Goal: Find specific page/section: Find specific page/section

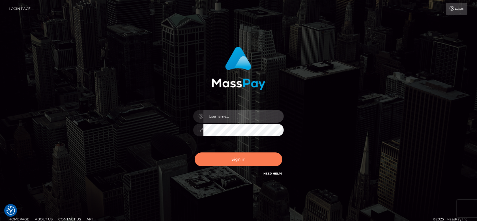
type input "fr.es"
click at [243, 153] on button "Sign in" at bounding box center [239, 159] width 88 height 14
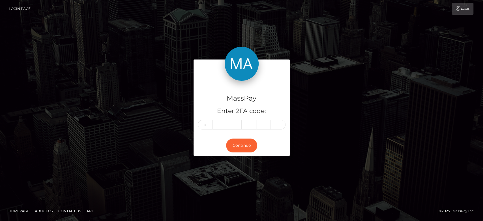
type input "1"
type input "6"
type input "1"
type input "2"
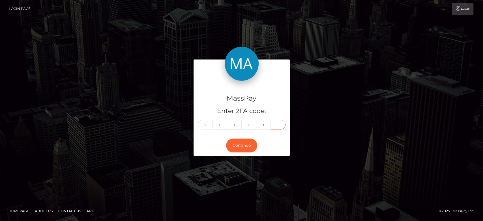
type input "8"
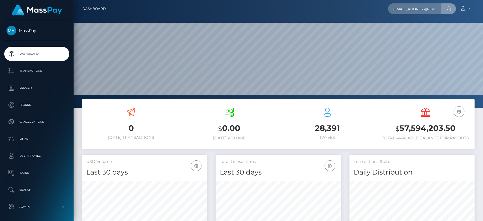
scroll to position [0, 3]
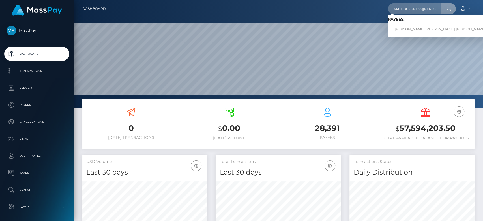
type input "maueld.rivera@gmail.com"
click at [410, 27] on link "MANUEL DAVID RIVERA PALENCIA" at bounding box center [440, 29] width 104 height 10
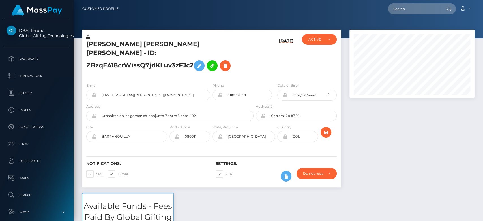
scroll to position [68, 125]
click at [372, 122] on div at bounding box center [411, 111] width 133 height 163
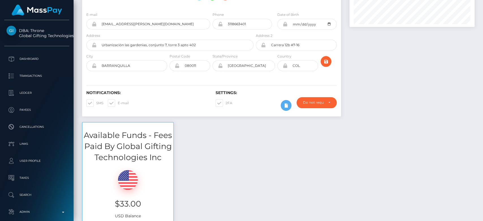
scroll to position [0, 0]
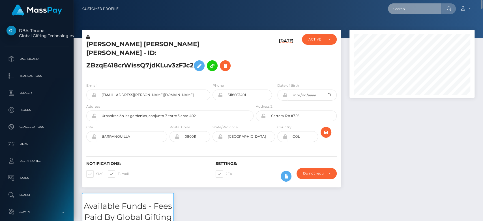
click at [409, 11] on input "text" at bounding box center [414, 8] width 53 height 11
paste input "jennythegloom@gmail.com"
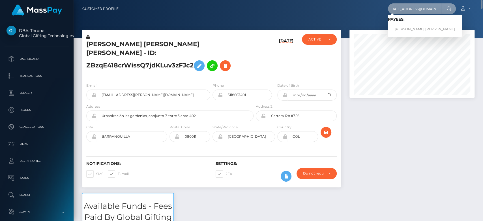
type input "jennythegloom@gmail.com"
click at [407, 26] on link "Aline Heftsiba Dery" at bounding box center [425, 29] width 74 height 10
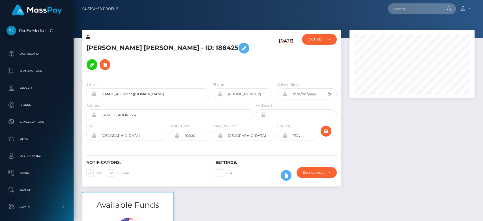
scroll to position [68, 125]
click at [380, 131] on div at bounding box center [411, 111] width 133 height 162
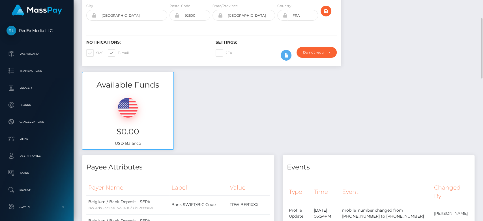
scroll to position [0, 0]
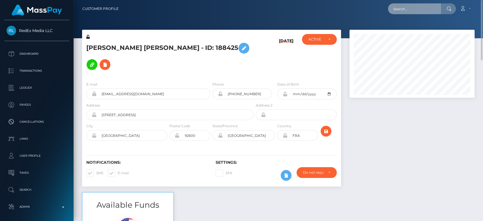
click at [405, 6] on input "text" at bounding box center [414, 8] width 53 height 11
paste input "1344304972"
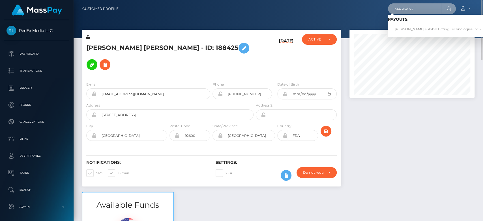
type input "1344304972"
click at [410, 27] on link "Monika Ferreira (Global Gifting Technologies Inc - Throne)" at bounding box center [445, 29] width 114 height 10
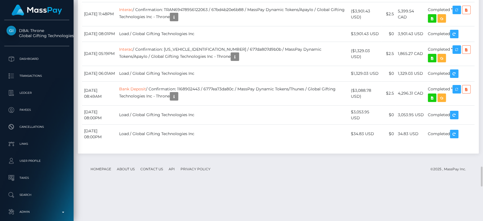
scroll to position [68, 125]
drag, startPoint x: 359, startPoint y: 177, endPoint x: 353, endPoint y: 172, distance: 8.0
copy td "$1,960.48 USD"
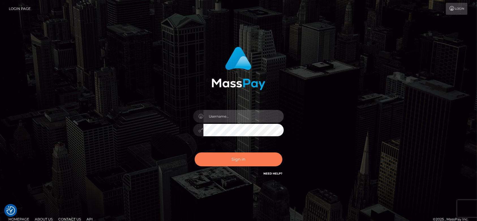
type input "[DOMAIN_NAME]"
click at [240, 161] on button "Sign in" at bounding box center [239, 159] width 88 height 14
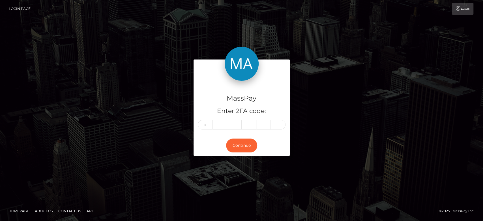
type input "6"
type input "7"
type input "5"
type input "7"
type input "0"
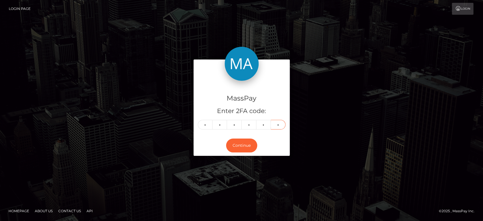
type input "8"
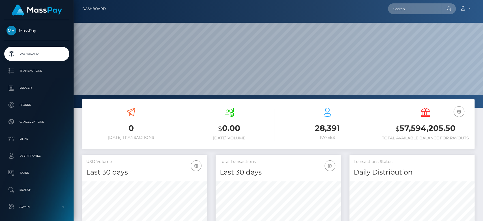
scroll to position [100, 125]
click at [412, 7] on input "text" at bounding box center [414, 8] width 53 height 11
paste input "[EMAIL_ADDRESS][DOMAIN_NAME]"
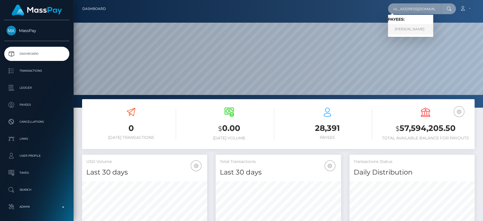
type input "[EMAIL_ADDRESS][DOMAIN_NAME]"
click at [414, 28] on link "[PERSON_NAME]" at bounding box center [410, 29] width 45 height 10
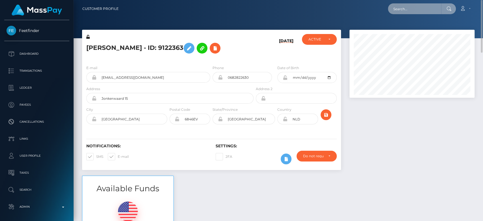
click at [405, 7] on input "text" at bounding box center [414, 8] width 53 height 11
paste input "[EMAIL_ADDRESS][DOMAIN_NAME]"
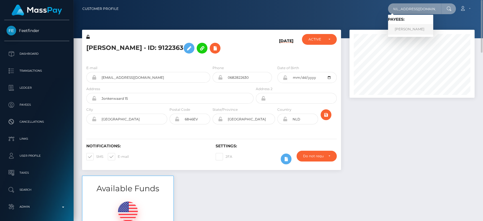
type input "[EMAIL_ADDRESS][DOMAIN_NAME]"
click at [411, 26] on link "[PERSON_NAME]" at bounding box center [410, 29] width 45 height 10
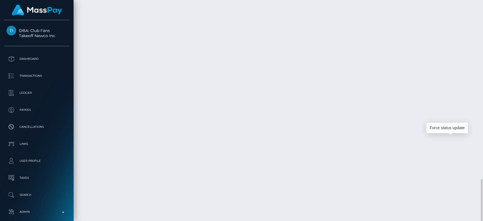
scroll to position [68, 125]
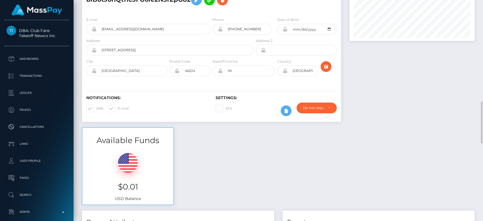
scroll to position [0, 0]
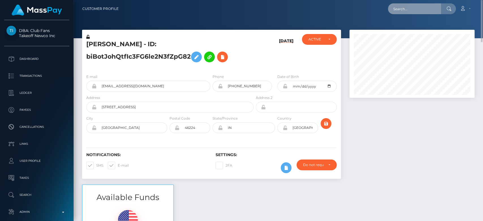
click at [406, 7] on input "text" at bounding box center [414, 8] width 53 height 11
paste input "[EMAIL_ADDRESS][DOMAIN_NAME]"
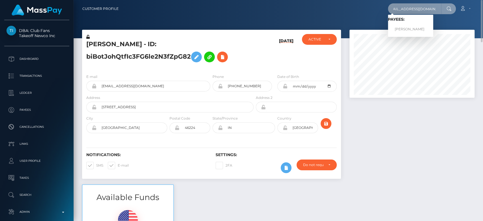
type input "[EMAIL_ADDRESS][DOMAIN_NAME]"
click at [402, 28] on link "ANTONIETTA DI NITTO" at bounding box center [410, 29] width 45 height 10
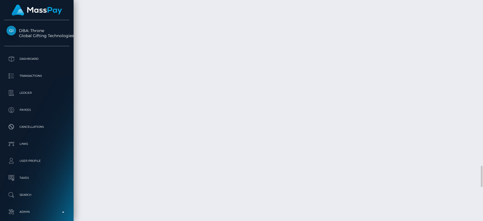
scroll to position [68, 125]
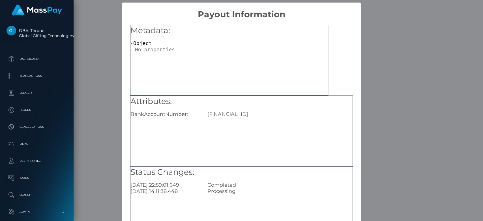
click at [106, 141] on div "× Payout Information Metadata: Object Attributes: BankAccountNumber: [FINANCIAL…" at bounding box center [241, 110] width 483 height 221
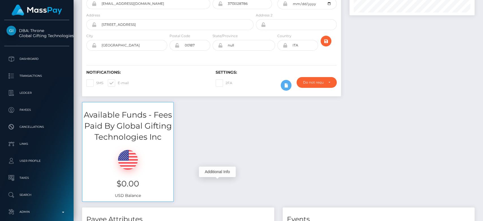
scroll to position [0, 0]
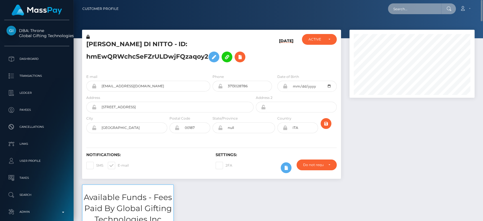
click at [405, 8] on input "text" at bounding box center [414, 8] width 53 height 11
paste input "[EMAIL_ADDRESS][PERSON_NAME][DOMAIN_NAME]"
type input "[EMAIL_ADDRESS][PERSON_NAME][DOMAIN_NAME]"
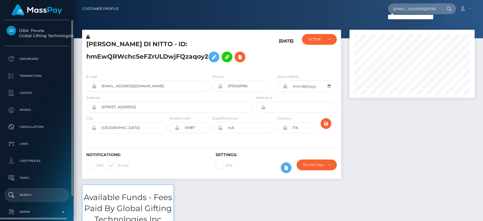
click at [34, 192] on p "Search" at bounding box center [37, 194] width 61 height 8
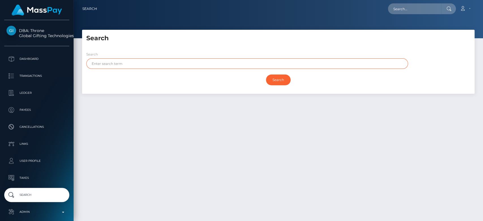
click at [205, 63] on input "text" at bounding box center [246, 63] width 321 height 10
paste input "[PERSON_NAME]"
click at [205, 63] on input "[PERSON_NAME]" at bounding box center [246, 63] width 321 height 10
type input "Maueld"
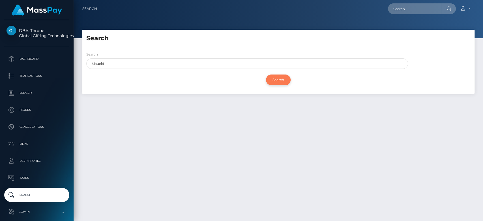
click at [283, 79] on input "Search" at bounding box center [278, 79] width 25 height 11
click at [203, 79] on div "Search" at bounding box center [278, 80] width 384 height 16
click at [278, 79] on input "Search" at bounding box center [278, 79] width 25 height 11
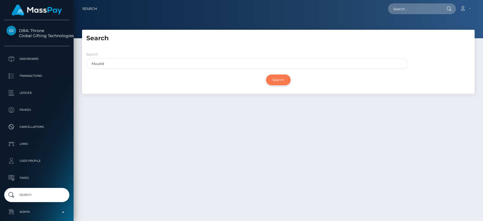
click at [278, 79] on input "Search" at bounding box center [278, 79] width 25 height 11
click at [170, 58] on div "Search Maueld" at bounding box center [246, 60] width 321 height 18
click at [154, 74] on div "Search" at bounding box center [278, 80] width 384 height 16
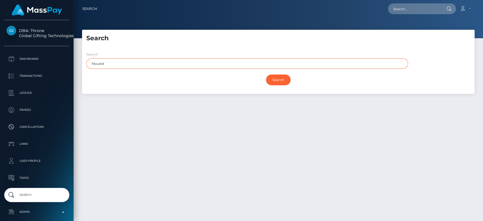
click at [112, 63] on input "Maueld" at bounding box center [246, 63] width 321 height 10
click at [266, 74] on input "Search" at bounding box center [278, 79] width 25 height 11
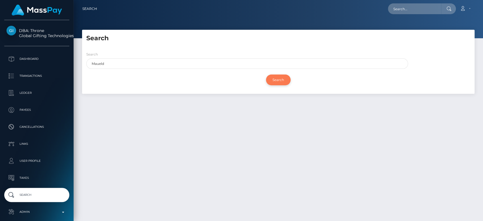
click at [282, 78] on input "Search" at bounding box center [278, 79] width 25 height 11
click at [402, 8] on input "text" at bounding box center [414, 8] width 53 height 11
paste input "[EMAIL_ADDRESS][DOMAIN_NAME]"
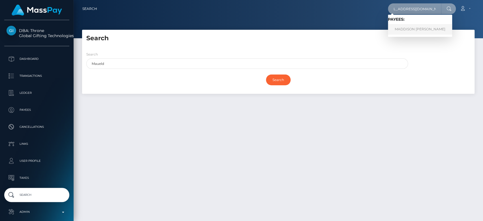
type input "[EMAIL_ADDRESS][DOMAIN_NAME]"
click at [402, 26] on link "MADDISON ANNE DAVIS" at bounding box center [420, 29] width 64 height 10
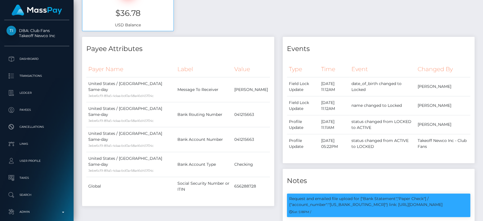
scroll to position [231, 0]
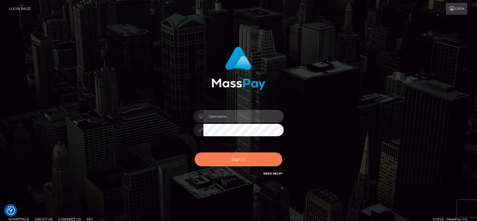
type input "fr.es"
click at [258, 160] on button "Sign in" at bounding box center [239, 159] width 88 height 14
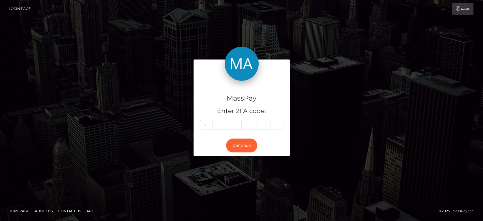
type input "3"
type input "7"
type input "4"
type input "6"
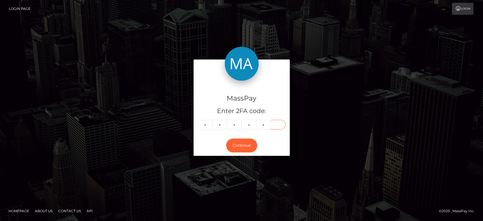
type input "0"
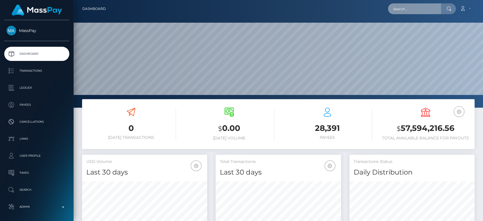
click at [408, 12] on input "text" at bounding box center [414, 8] width 53 height 11
paste input "[EMAIL_ADDRESS][DOMAIN_NAME]"
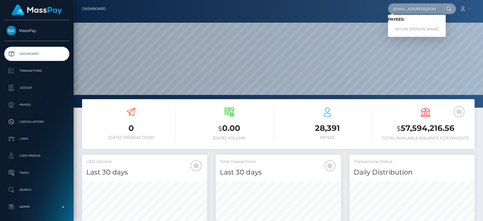
type input "[EMAIL_ADDRESS][DOMAIN_NAME]"
click at [405, 28] on link "SKYLAR [PERSON_NAME]" at bounding box center [417, 29] width 58 height 10
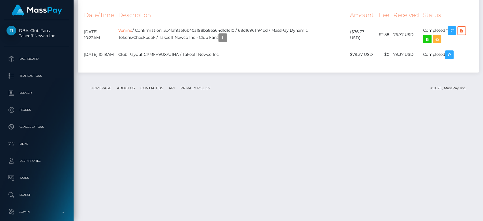
scroll to position [991, 0]
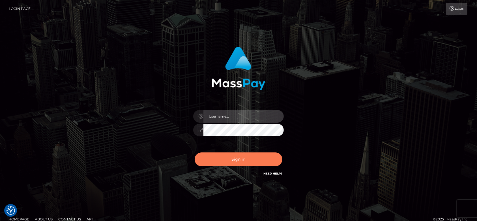
type input "fr.es"
click at [220, 158] on button "Sign in" at bounding box center [239, 159] width 88 height 14
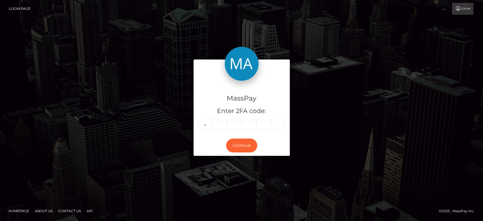
type input "5"
type input "2"
type input "1"
type input "4"
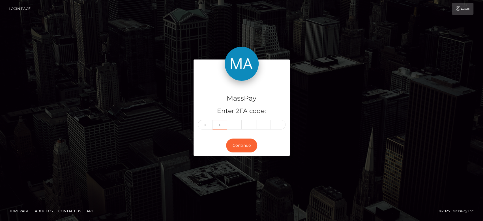
type input "9"
type input "3"
type input "0"
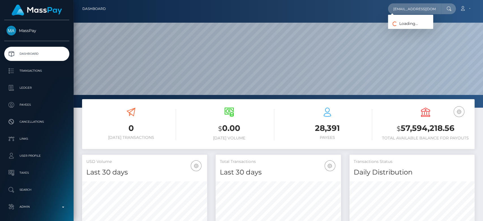
scroll to position [100, 125]
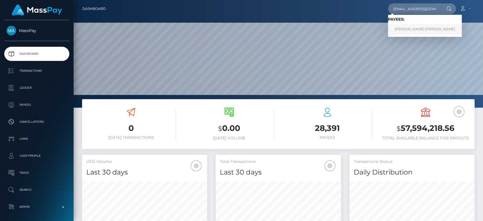
type input "[EMAIL_ADDRESS][DOMAIN_NAME]"
click at [404, 26] on link "carol marcela castano aristizabal" at bounding box center [425, 29] width 74 height 10
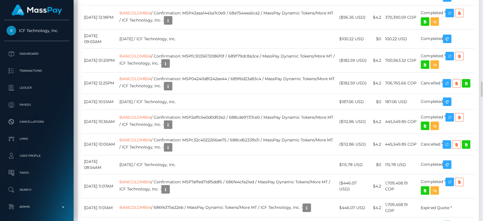
scroll to position [68, 125]
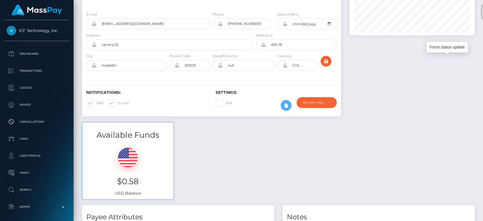
scroll to position [0, 0]
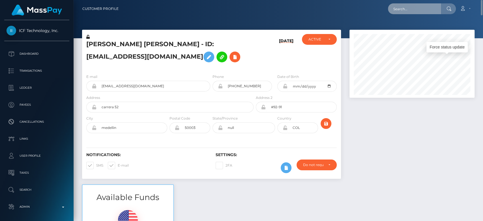
click at [415, 8] on input "text" at bounding box center [414, 8] width 53 height 11
paste input "[EMAIL_ADDRESS][DOMAIN_NAME]"
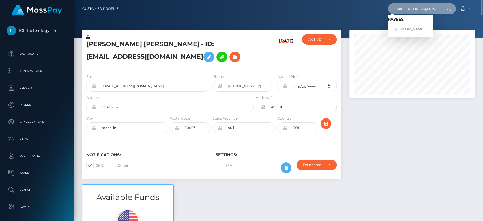
type input "[EMAIL_ADDRESS][DOMAIN_NAME]"
click at [406, 25] on link "Brenda Lockhart" at bounding box center [410, 29] width 45 height 10
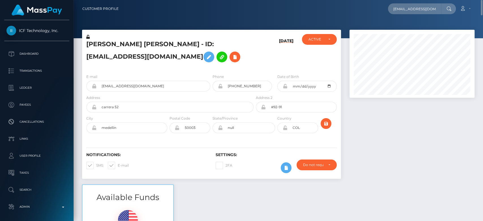
scroll to position [124, 0]
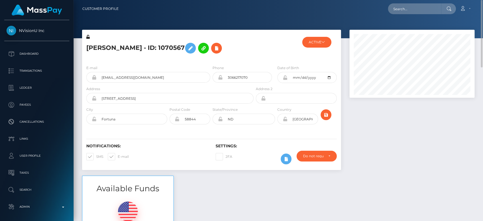
click at [397, 103] on div at bounding box center [411, 103] width 133 height 146
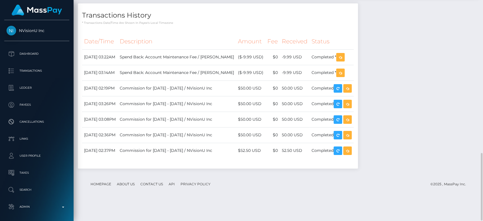
scroll to position [473, 0]
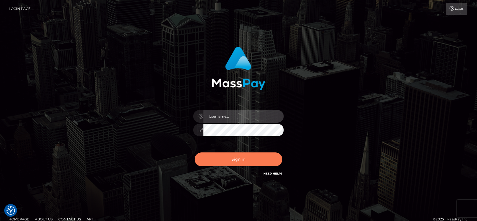
type input "[DOMAIN_NAME]"
click at [241, 157] on button "Sign in" at bounding box center [239, 159] width 88 height 14
type input "[DOMAIN_NAME]"
click at [241, 157] on button "Sign in" at bounding box center [239, 159] width 88 height 14
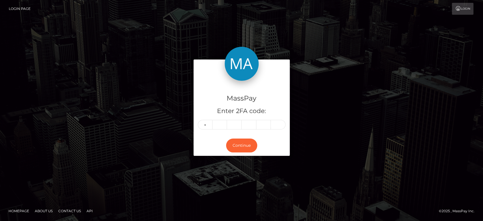
type input "2"
type input "8"
type input "3"
type input "7"
type input "8"
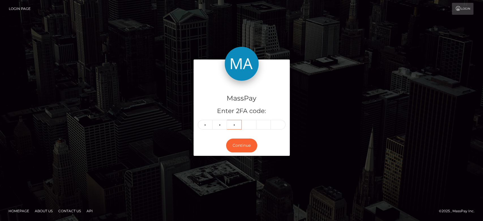
type input "4"
type input "1"
type input "0"
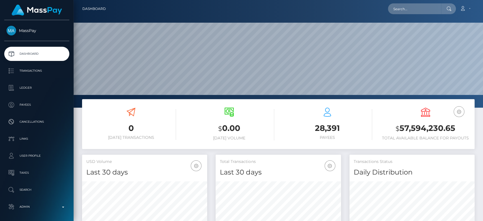
scroll to position [181, 125]
click at [404, 14] on input "text" at bounding box center [414, 8] width 53 height 11
paste input "[EMAIL_ADDRESS][DOMAIN_NAME]"
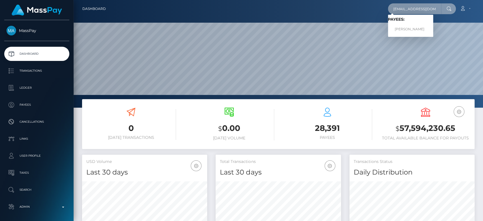
type input "[EMAIL_ADDRESS][DOMAIN_NAME]"
click at [408, 31] on link "[PERSON_NAME]" at bounding box center [410, 29] width 45 height 10
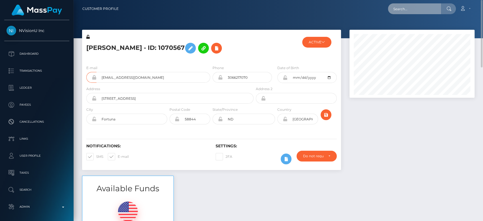
click at [411, 11] on input "text" at bounding box center [414, 8] width 53 height 11
paste input "onesieand@gmail.com"
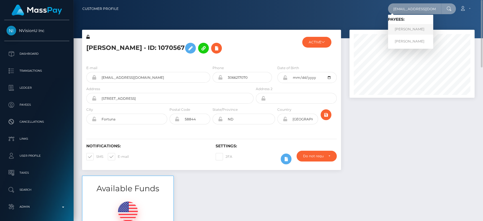
type input "onesieand@gmail.com"
click at [411, 27] on link "Alice Rooney" at bounding box center [410, 29] width 45 height 10
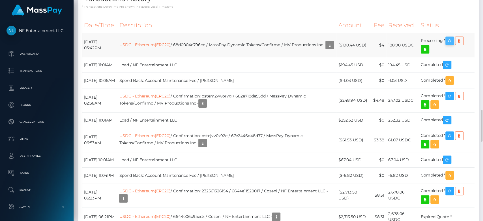
scroll to position [68, 125]
click at [450, 44] on icon "button" at bounding box center [449, 40] width 7 height 7
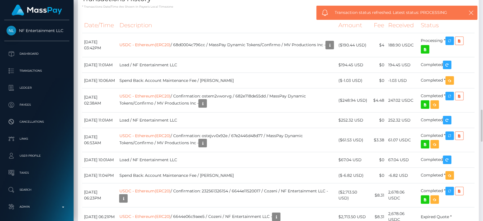
click at [233, 33] on th "Description" at bounding box center [226, 26] width 219 height 16
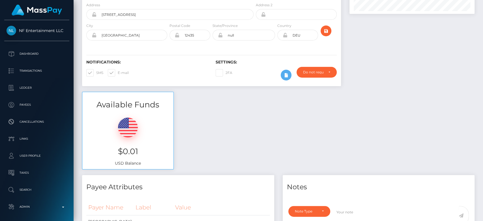
scroll to position [0, 0]
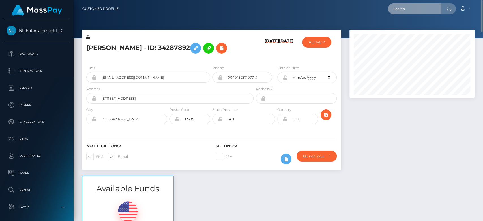
click at [416, 6] on input "text" at bounding box center [414, 8] width 53 height 11
paste input "kia.khan1402@gmail.com"
type input "kia.khan1402@gmail.com"
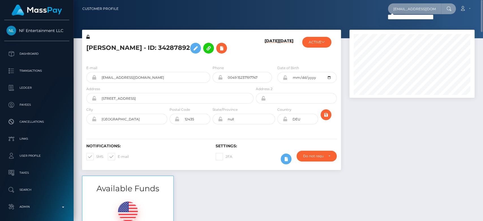
click at [402, 11] on input "kia.khan1402@gmail.com" at bounding box center [414, 8] width 53 height 11
paste input "kiakhan1402@gmail.com"
type input "kiakhan1402@gmail.com"
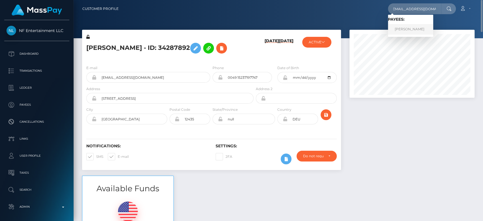
scroll to position [0, 0]
click at [405, 28] on link "Ayaz Khan" at bounding box center [410, 29] width 45 height 10
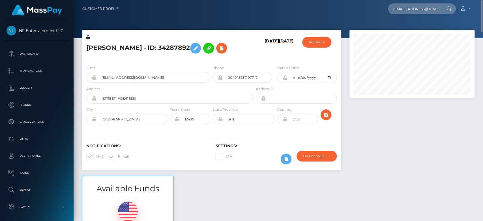
click at [408, 151] on div at bounding box center [411, 103] width 133 height 146
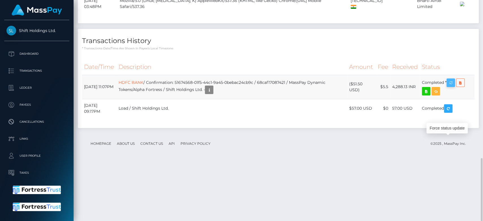
scroll to position [68, 125]
click at [452, 86] on icon "button" at bounding box center [450, 82] width 7 height 7
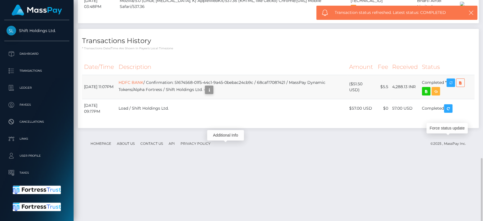
click at [212, 93] on icon "button" at bounding box center [209, 89] width 7 height 7
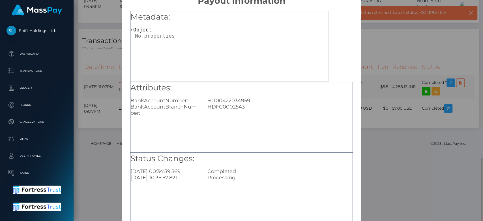
scroll to position [17, 0]
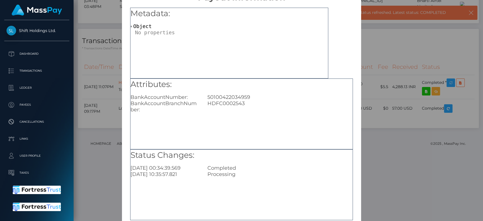
click at [104, 122] on div "× Payout Information Metadata: Object Attributes: BankAccountNumber: [FINANCIAL…" at bounding box center [241, 110] width 483 height 221
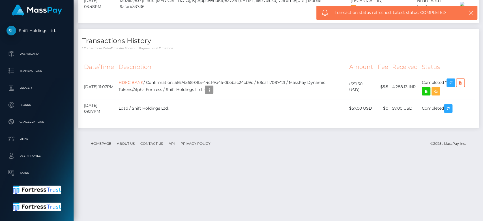
scroll to position [68, 125]
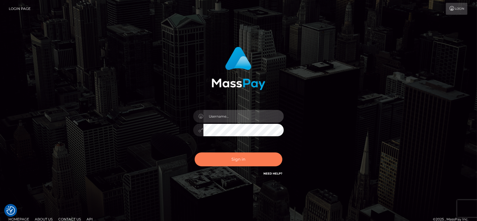
type input "[DOMAIN_NAME]"
click at [239, 155] on button "Sign in" at bounding box center [239, 159] width 88 height 14
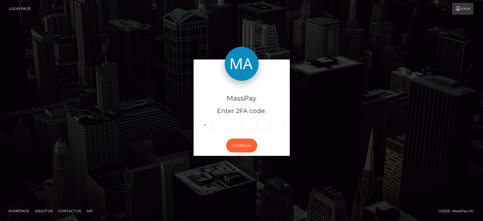
type input "0"
type input "6"
type input "0"
type input "8"
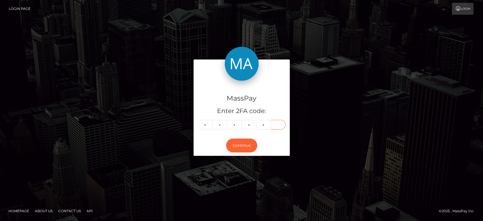
type input "2"
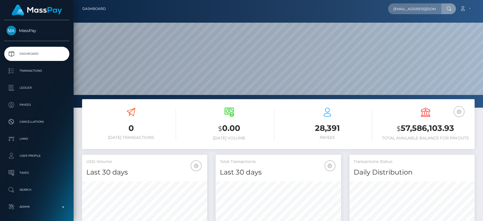
scroll to position [0, 1]
click at [398, 11] on input "kia.khan1402@gmail.com" at bounding box center [414, 8] width 53 height 11
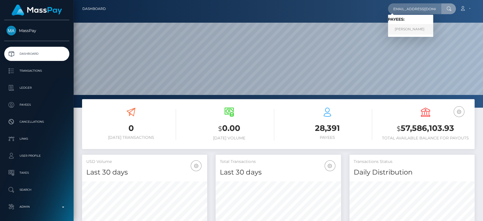
type input "kiakhan1402@gmail.com"
click at [413, 28] on link "Ayaz Khan" at bounding box center [410, 29] width 45 height 10
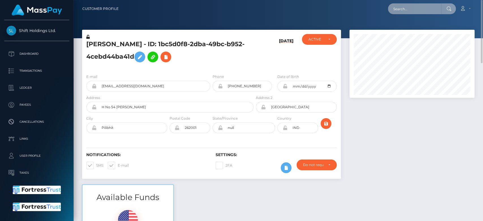
click at [426, 10] on input "text" at bounding box center [414, 8] width 53 height 11
paste input "christabelakhamete@gmail.com"
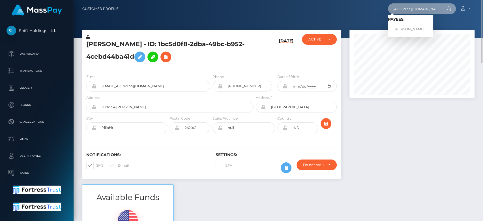
type input "christabelakhamete@gmail.com"
click at [409, 26] on link "Abigael Tsieri" at bounding box center [410, 29] width 45 height 10
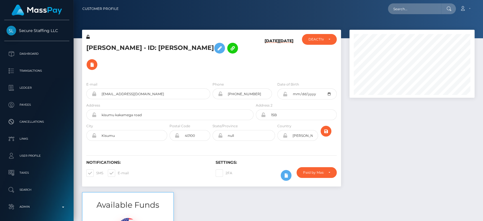
scroll to position [68, 125]
click at [147, 146] on div "Notifications: SMS E-mail Settings: 2FA" at bounding box center [211, 166] width 259 height 40
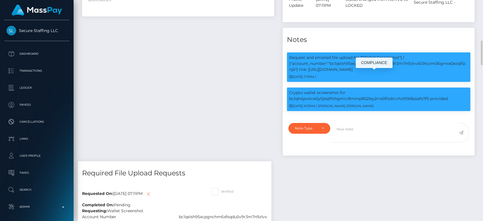
click at [336, 90] on p "Crypto wallet screenshot for bc1qh4jswlv40y5jkq9fxhgmrc8mmp852ley2rr40flzdrcvhz…" at bounding box center [378, 96] width 179 height 12
click at [312, 90] on p "Crypto wallet screenshot for bc1qh4jswlv40y5jkq9fxhgmrc8mmp852ley2rr40flzdrcvhz…" at bounding box center [378, 96] width 179 height 12
copy p "bc1qh4jswlv40y5jkq9fxhgmrc8mmp852ley2rr40flzdrcvhz90k8psafx7f5"
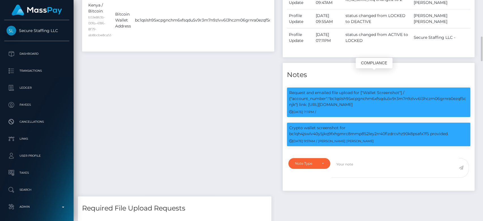
click at [357, 90] on p "Request and emailed file upload for ["Wallet Screenshot"] / {"account_number":"…" at bounding box center [378, 99] width 179 height 18
copy p "bc1qslsh95xcpgnchm6xfsqdu5v9r3m7n9zlvv6l3hczm06grnra0ezqf5cnjk"
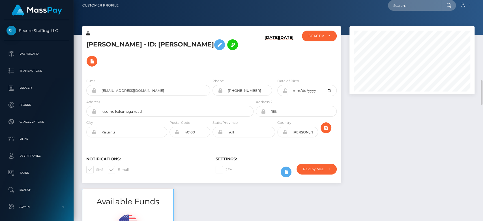
scroll to position [0, 0]
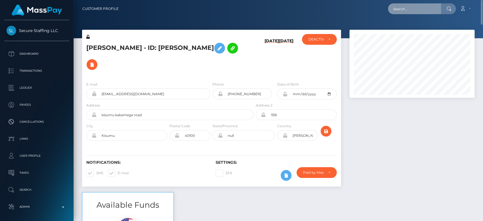
click at [420, 4] on input "text" at bounding box center [414, 8] width 53 height 11
paste input "[EMAIL_ADDRESS][DOMAIN_NAME]"
type input "[EMAIL_ADDRESS][DOMAIN_NAME]"
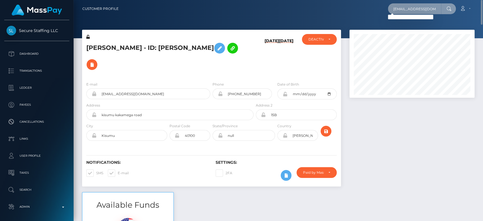
click at [423, 5] on input "[EMAIL_ADDRESS][DOMAIN_NAME]" at bounding box center [414, 8] width 53 height 11
paste input "[EMAIL_ADDRESS][DOMAIN_NAME]"
type input "[EMAIL_ADDRESS][DOMAIN_NAME]"
click at [407, 6] on input "[EMAIL_ADDRESS][DOMAIN_NAME]" at bounding box center [414, 8] width 53 height 11
paste input "[EMAIL_ADDRESS][DOMAIN_NAME]"
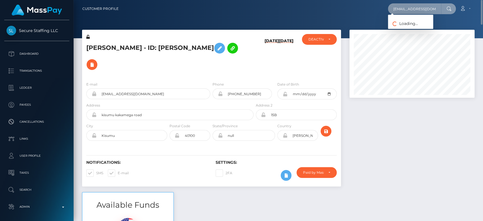
scroll to position [0, 12]
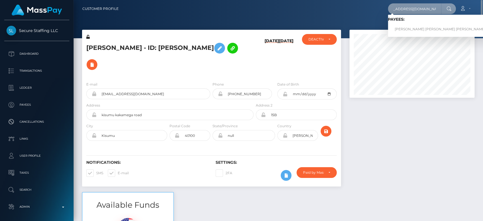
type input "[EMAIL_ADDRESS][DOMAIN_NAME]"
click at [409, 26] on link "[PERSON_NAME] [PERSON_NAME] [PERSON_NAME] VAN DE ZANDEN" at bounding box center [455, 29] width 135 height 10
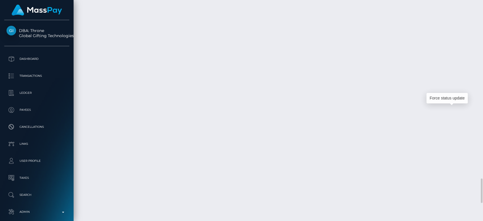
scroll to position [68, 125]
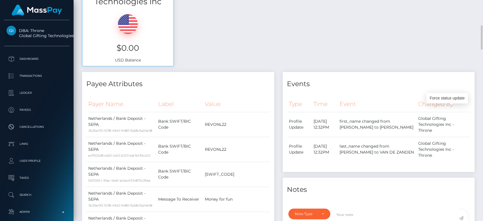
scroll to position [0, 0]
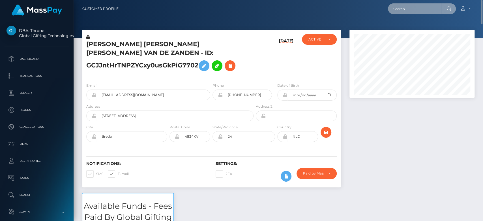
click at [419, 10] on input "text" at bounding box center [414, 8] width 53 height 11
paste input "riridoest@gmail.com"
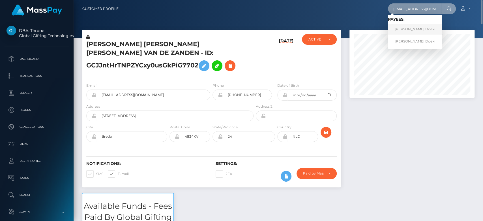
type input "riridoest@gmail.com"
click at [408, 27] on link "Reggy Doeki" at bounding box center [415, 29] width 54 height 10
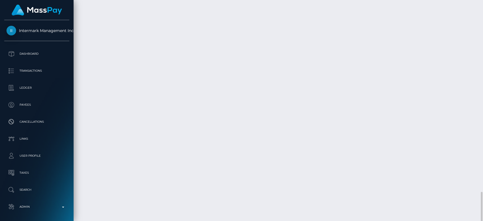
scroll to position [68, 125]
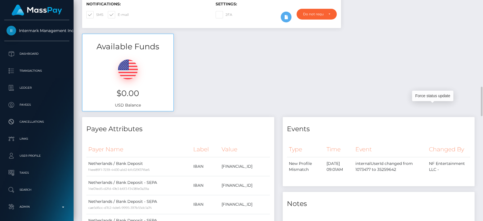
scroll to position [0, 0]
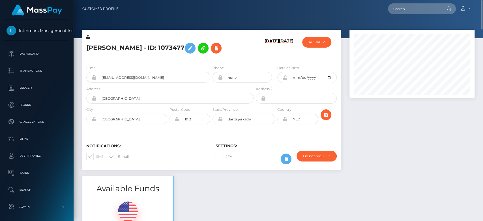
drag, startPoint x: 425, startPoint y: 16, endPoint x: 423, endPoint y: 7, distance: 9.5
click at [424, 13] on nav "Customer Profile Loading... Loading... Account" at bounding box center [278, 9] width 409 height 18
click at [423, 6] on input "text" at bounding box center [414, 8] width 53 height 11
paste input "[EMAIL_ADDRESS][DOMAIN_NAME]"
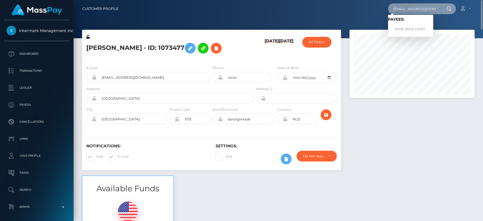
type input "[EMAIL_ADDRESS][DOMAIN_NAME]"
click at [412, 28] on link "AIME JADE LAWS" at bounding box center [410, 29] width 45 height 10
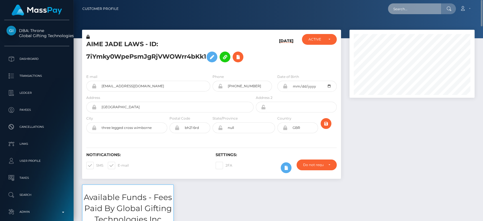
click at [425, 10] on input "text" at bounding box center [414, 8] width 53 height 11
paste input "21fcf33-67ba-4679-bfea-529635eac6f5"
type input "21fcf33-67ba-4679-bfea-529635eac6f5"
click at [415, 8] on input "21fcf33-67ba-4679-bfea-529635eac6f5" at bounding box center [414, 8] width 53 height 11
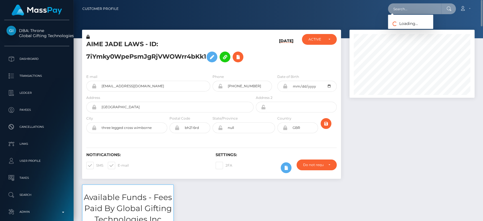
scroll to position [0, 0]
paste input "21fcf33-67ba-4679-bfea-529635eac6f5"
type input "21fcf33-67ba-4679-bfea-529635eac6f5"
